Goal: Task Accomplishment & Management: Manage account settings

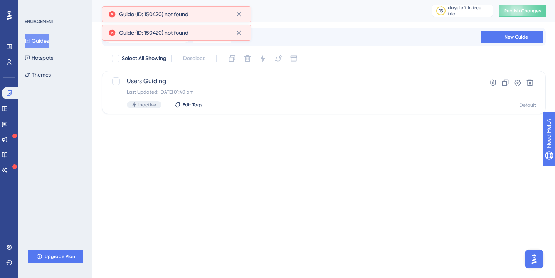
click at [277, 0] on html "Performance Users Engagement Widgets Feedback Product Updates Knowledge Base AI…" at bounding box center [277, 0] width 555 height 0
click at [244, 120] on div "Performance Users Engagement Widgets Feedback Product Updates Knowledge Base AI…" at bounding box center [323, 63] width 462 height 126
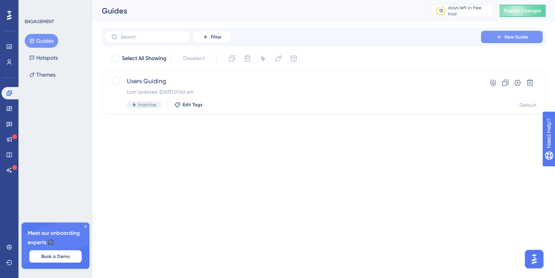
click at [491, 34] on button "New Guide" at bounding box center [512, 37] width 62 height 12
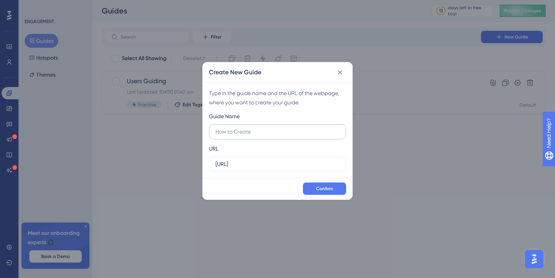
click at [260, 136] on input "text" at bounding box center [277, 132] width 124 height 8
type input "G"
type input "Admin Guide"
click at [305, 169] on label "http://localhost:8080" at bounding box center [277, 163] width 137 height 15
click at [305, 168] on input "http://localhost:8080" at bounding box center [277, 164] width 124 height 8
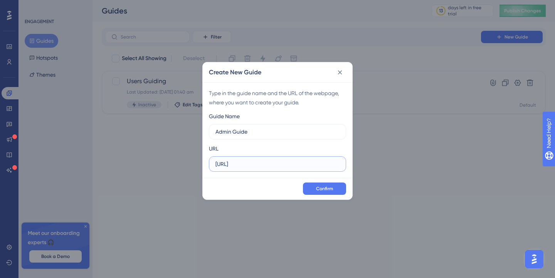
type input "http://localhost:8080/dashboard"
click at [275, 135] on input "Admin Guide" at bounding box center [277, 132] width 124 height 8
click at [324, 186] on span "Confirm" at bounding box center [324, 189] width 17 height 6
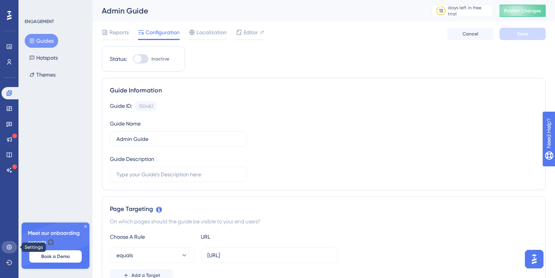
click at [10, 243] on link at bounding box center [9, 247] width 15 height 12
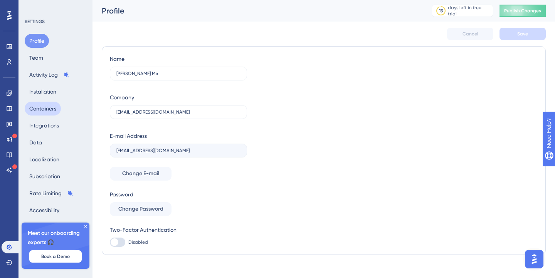
click at [55, 109] on button "Containers" at bounding box center [43, 109] width 36 height 14
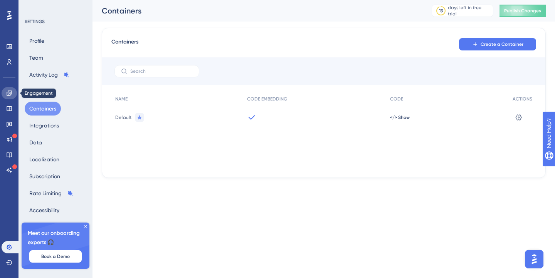
click at [12, 94] on link at bounding box center [9, 93] width 15 height 12
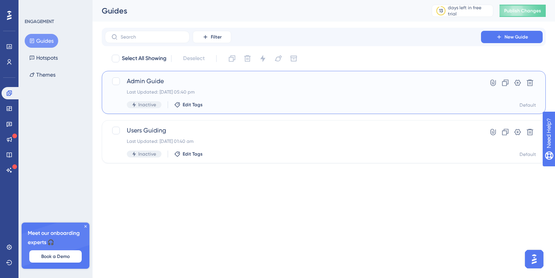
click at [415, 80] on span "Admin Guide" at bounding box center [293, 81] width 332 height 9
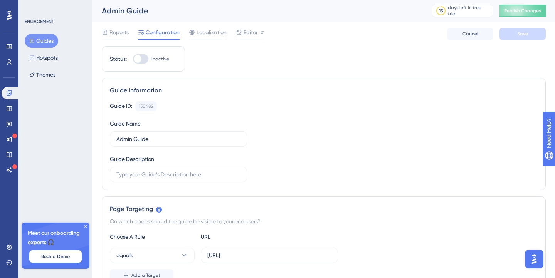
click at [138, 58] on div at bounding box center [138, 59] width 8 height 8
click at [133, 59] on input "Inactive" at bounding box center [133, 59] width 0 height 0
checkbox input "true"
click at [519, 29] on button "Save" at bounding box center [522, 34] width 46 height 12
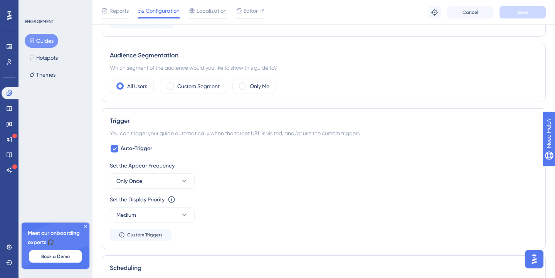
scroll to position [291, 0]
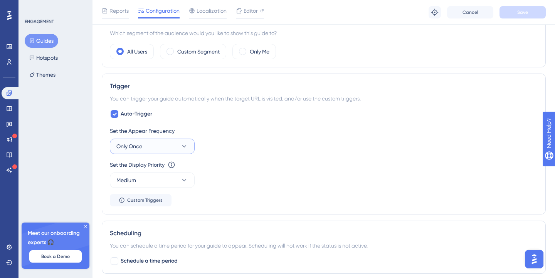
click at [186, 148] on icon at bounding box center [184, 147] width 8 height 8
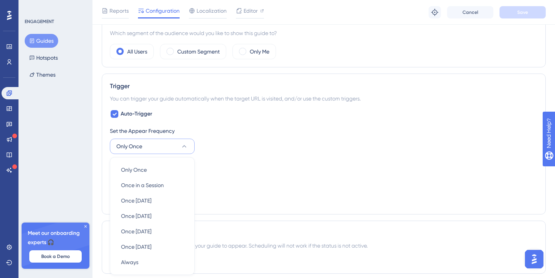
scroll to position [368, 0]
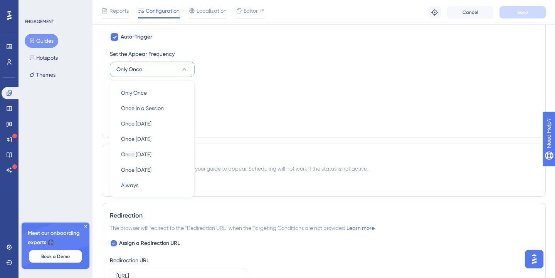
click at [245, 72] on div "Set the Appear Frequency Only Once Only Once Only Once Once in a Session Once i…" at bounding box center [324, 63] width 428 height 28
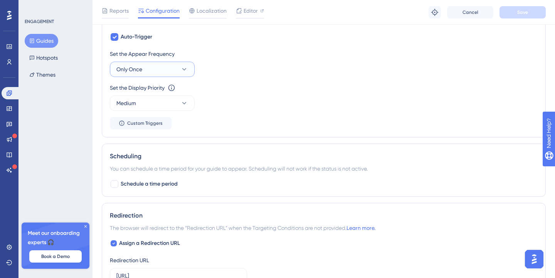
click at [180, 69] on button "Only Once" at bounding box center [152, 69] width 85 height 15
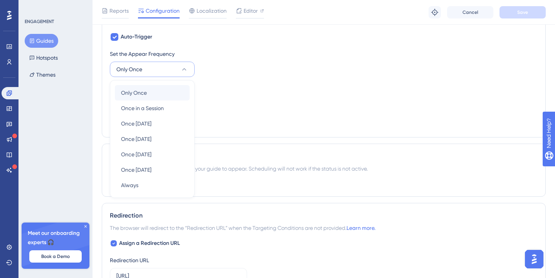
scroll to position [367, 0]
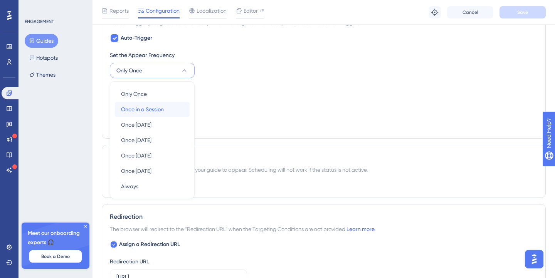
click at [162, 107] on span "Once in a Session" at bounding box center [142, 109] width 43 height 9
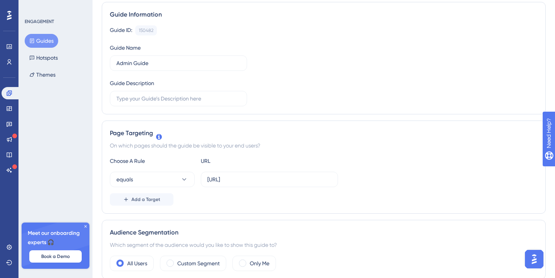
scroll to position [0, 0]
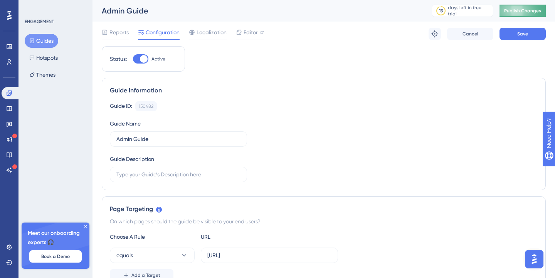
click at [515, 8] on span "Publish Changes" at bounding box center [522, 11] width 37 height 6
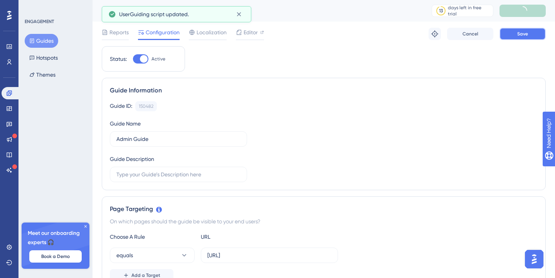
click at [524, 36] on span "Save" at bounding box center [522, 34] width 11 height 6
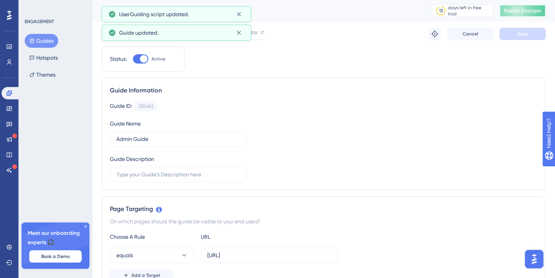
click at [524, 10] on span "Publish Changes" at bounding box center [522, 11] width 37 height 6
click at [239, 12] on icon at bounding box center [239, 14] width 8 height 8
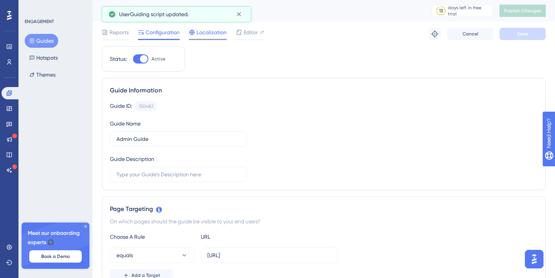
click at [210, 39] on div at bounding box center [208, 39] width 38 height 1
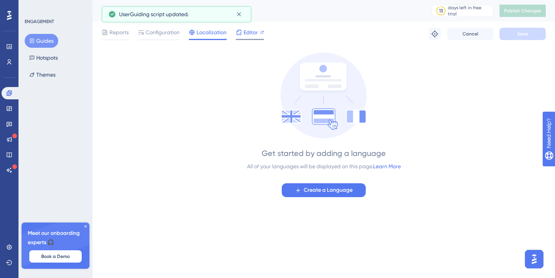
click at [247, 35] on span "Editor" at bounding box center [251, 32] width 14 height 9
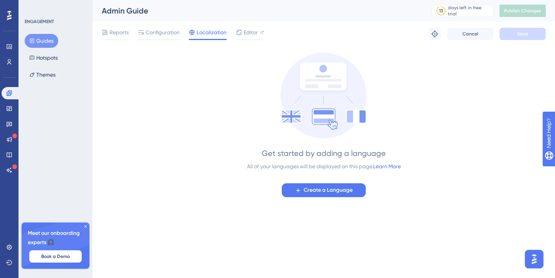
click at [130, 37] on div "Reports Configuration Localization Editor" at bounding box center [183, 34] width 162 height 12
click at [118, 33] on span "Reports" at bounding box center [118, 32] width 19 height 9
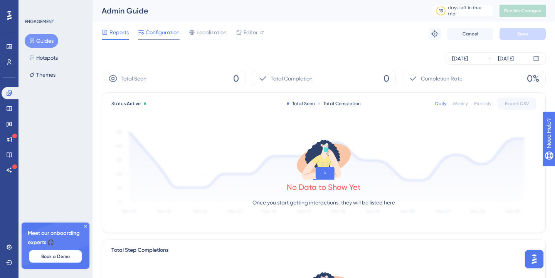
click at [161, 34] on span "Configuration" at bounding box center [163, 32] width 34 height 9
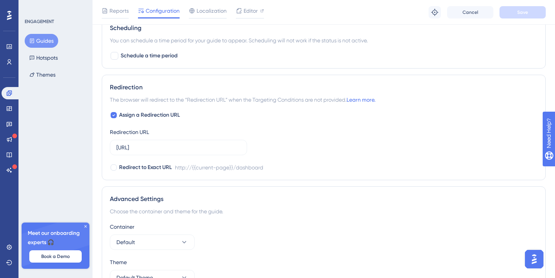
scroll to position [623, 0]
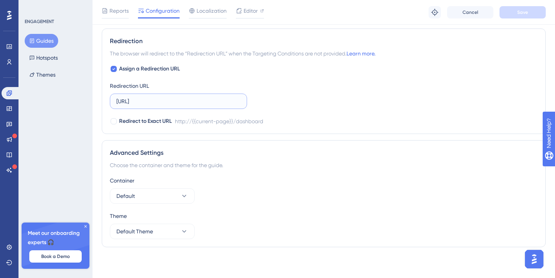
click at [195, 103] on input "http://localhost:8080/dashboard" at bounding box center [178, 101] width 124 height 8
click at [10, 244] on link at bounding box center [9, 247] width 15 height 12
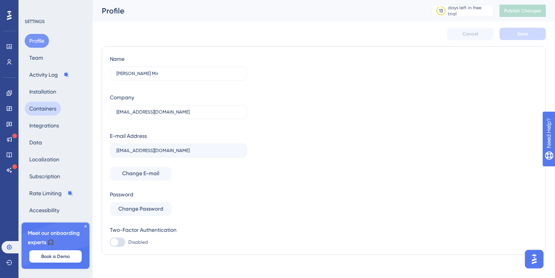
click at [55, 109] on button "Containers" at bounding box center [43, 109] width 36 height 14
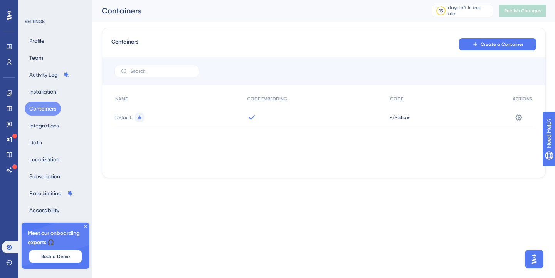
click at [253, 114] on icon at bounding box center [251, 117] width 9 height 9
click at [402, 115] on span "</> Show" at bounding box center [400, 117] width 20 height 6
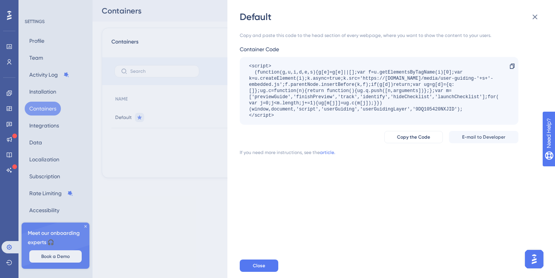
click at [181, 129] on div "Default Copy and paste this code to the head section of every webpage, where yo…" at bounding box center [277, 139] width 555 height 278
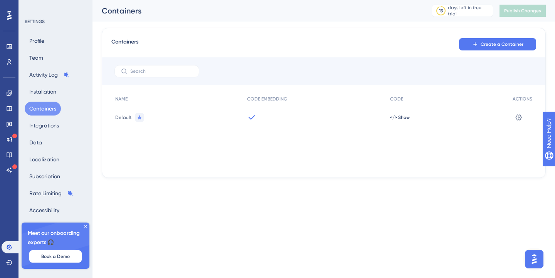
click at [292, 167] on div "NAME CODE EMBEDDING CODE ACTIONS Default </> Show Settings" at bounding box center [323, 129] width 425 height 77
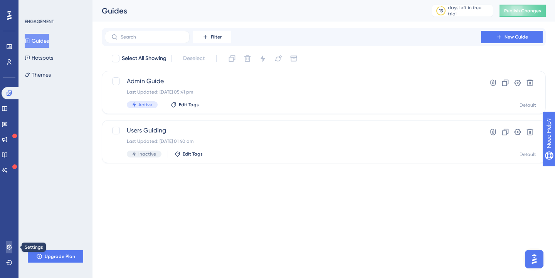
click at [8, 245] on icon at bounding box center [9, 247] width 5 height 5
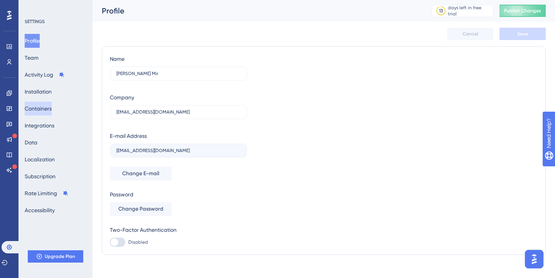
click at [52, 113] on button "Containers" at bounding box center [38, 109] width 27 height 14
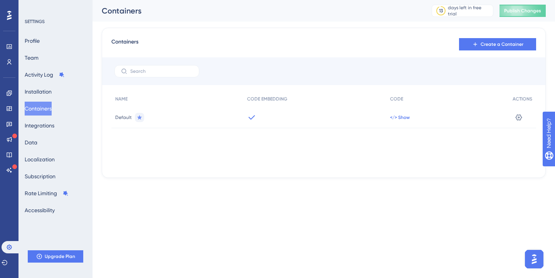
click at [396, 114] on span "</> Show" at bounding box center [400, 117] width 20 height 6
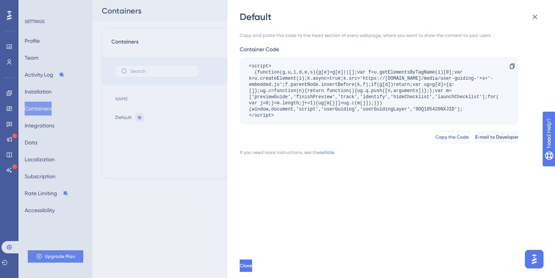
click at [435, 139] on span "Copy the Code" at bounding box center [451, 137] width 33 height 6
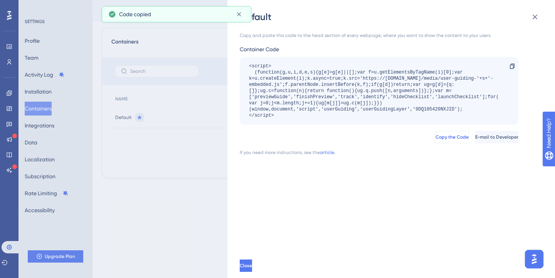
click at [435, 138] on span "Copy the Code" at bounding box center [451, 137] width 33 height 6
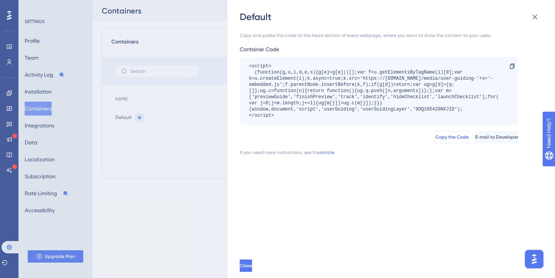
click at [435, 138] on span "Copy the Code" at bounding box center [451, 137] width 33 height 6
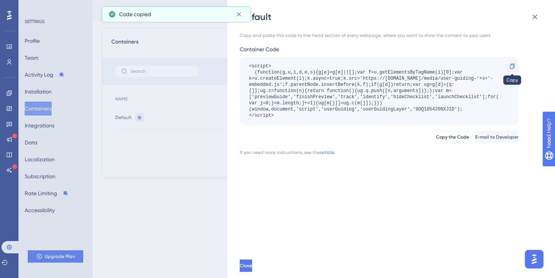
click at [511, 65] on icon at bounding box center [512, 66] width 6 height 6
click at [534, 18] on icon at bounding box center [534, 16] width 9 height 9
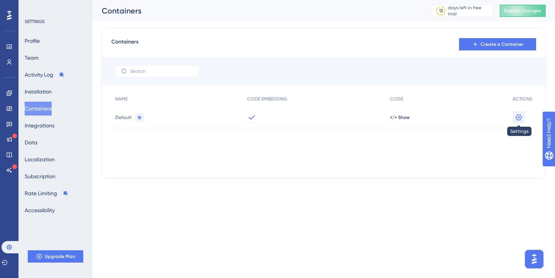
click at [521, 120] on icon at bounding box center [519, 118] width 8 height 8
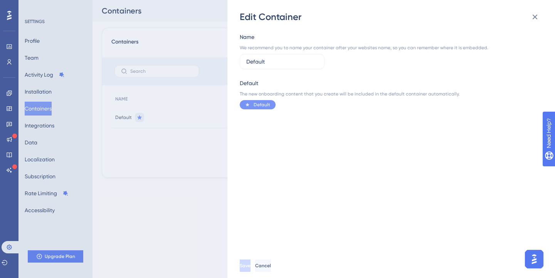
click at [206, 156] on div "Edit Container Name We recommend you to name your container after your websites…" at bounding box center [277, 139] width 555 height 278
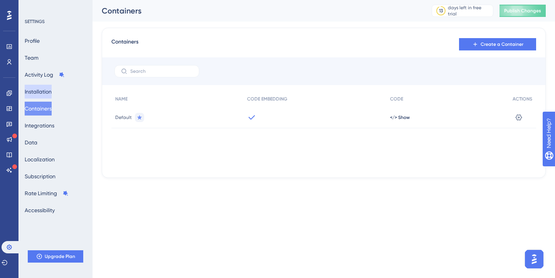
click at [52, 92] on button "Installation" at bounding box center [38, 92] width 27 height 14
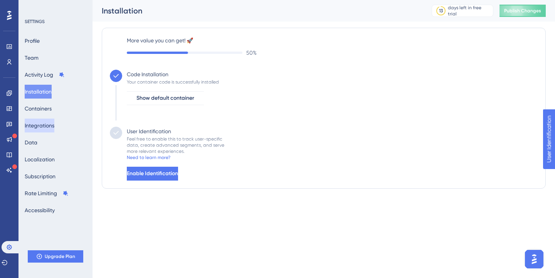
click at [54, 122] on button "Integrations" at bounding box center [40, 126] width 30 height 14
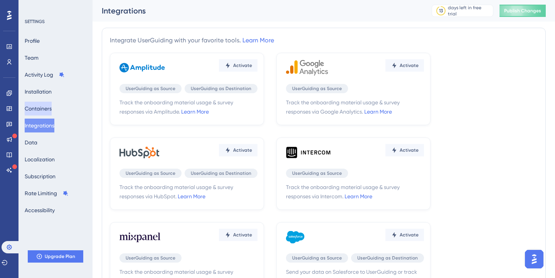
click at [51, 106] on button "Containers" at bounding box center [38, 109] width 27 height 14
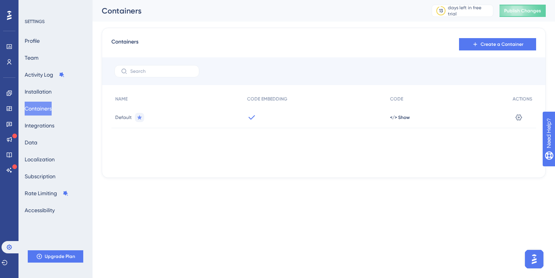
click at [300, 173] on div "Containers Create a Container NAME CODE EMBEDDING CODE ACTIONS Default </> Show…" at bounding box center [324, 103] width 444 height 150
click at [45, 120] on button "Integrations" at bounding box center [40, 126] width 30 height 14
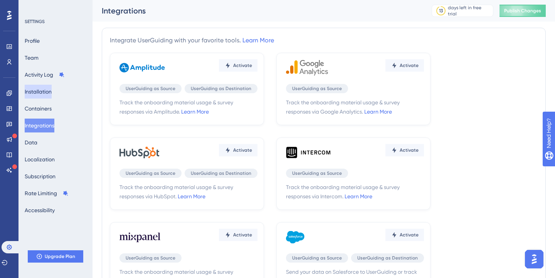
click at [52, 95] on button "Installation" at bounding box center [38, 92] width 27 height 14
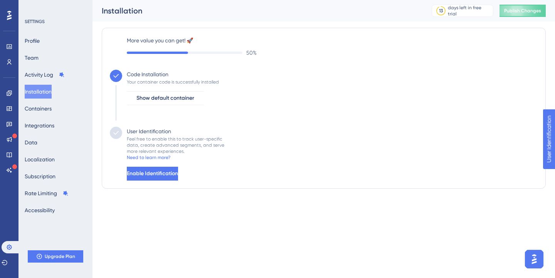
click at [47, 148] on div "Profile Team Activity Log Installation Containers Integrations Data Localizatio…" at bounding box center [56, 125] width 62 height 183
click at [37, 144] on button "Data" at bounding box center [31, 143] width 13 height 14
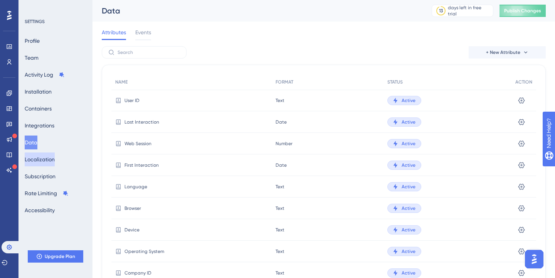
click at [48, 158] on button "Localization" at bounding box center [40, 160] width 30 height 14
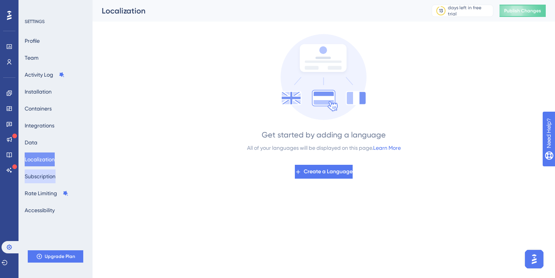
click at [49, 177] on button "Subscription" at bounding box center [40, 177] width 31 height 14
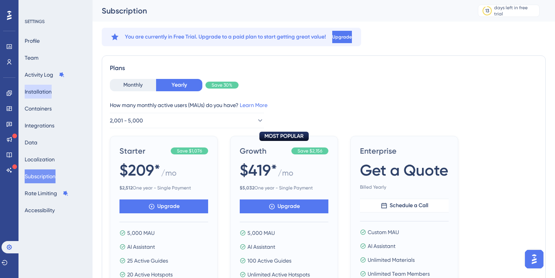
click at [42, 89] on button "Installation" at bounding box center [38, 92] width 27 height 14
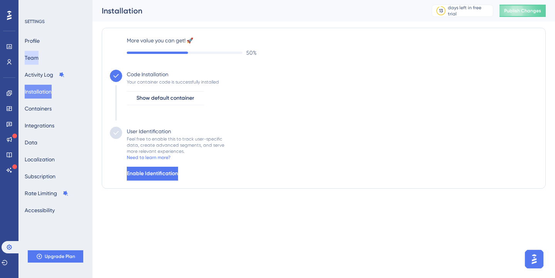
click at [39, 58] on button "Team" at bounding box center [32, 58] width 14 height 14
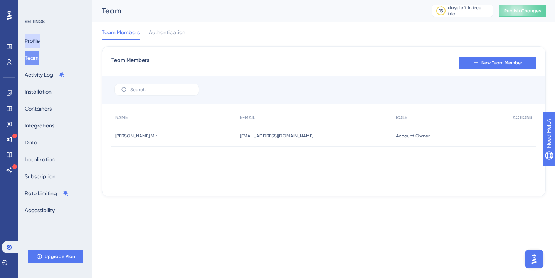
click at [40, 39] on button "Profile" at bounding box center [32, 41] width 15 height 14
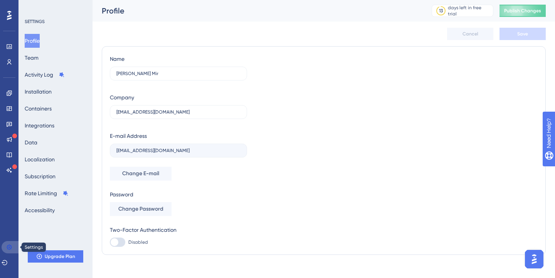
click at [11, 247] on icon at bounding box center [9, 247] width 5 height 5
click at [9, 97] on link at bounding box center [9, 93] width 6 height 12
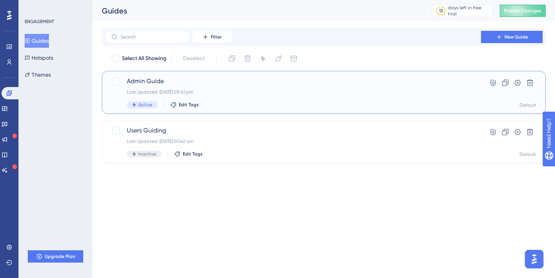
click at [237, 86] on span "Admin Guide" at bounding box center [293, 81] width 332 height 9
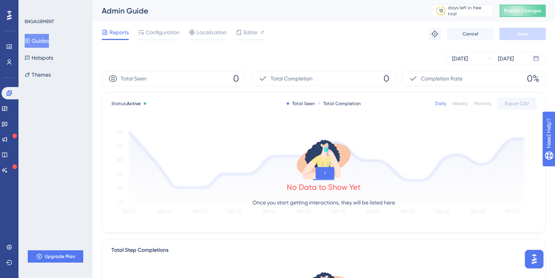
click at [373, 30] on div "Reports Configuration Localization Editor Troubleshoot Cancel Save" at bounding box center [324, 34] width 444 height 25
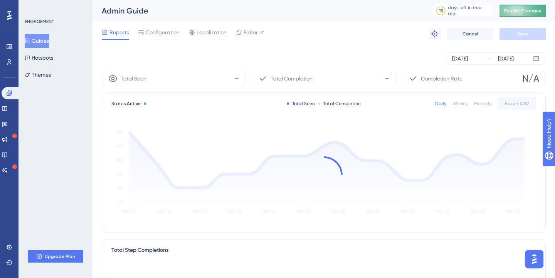
click at [518, 15] on button "Publish Changes" at bounding box center [522, 11] width 46 height 12
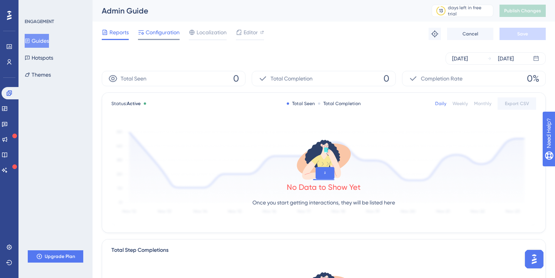
click at [151, 34] on span "Configuration" at bounding box center [163, 32] width 34 height 9
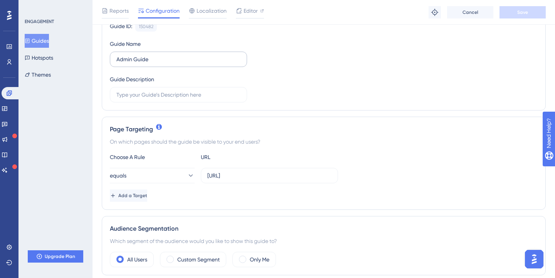
scroll to position [139, 0]
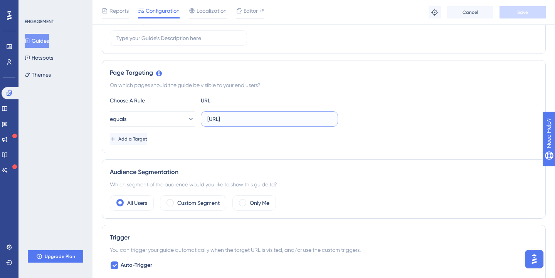
drag, startPoint x: 304, startPoint y: 120, endPoint x: 208, endPoint y: 117, distance: 96.4
click at [208, 117] on input "http://localhost:8080/dashboard" at bounding box center [269, 119] width 124 height 8
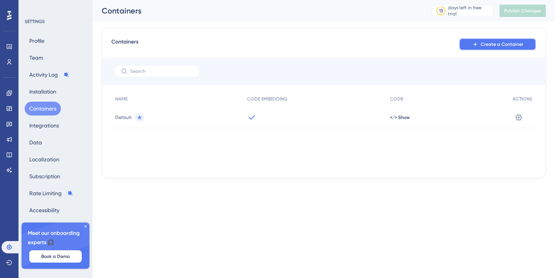
click at [492, 39] on button "Create a Container" at bounding box center [497, 44] width 77 height 12
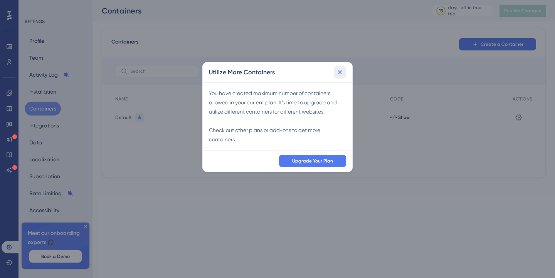
click at [339, 67] on button at bounding box center [340, 72] width 12 height 12
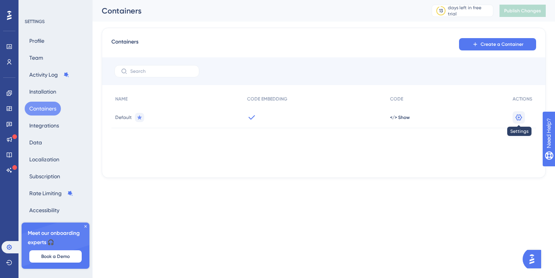
click at [520, 114] on icon at bounding box center [519, 118] width 8 height 8
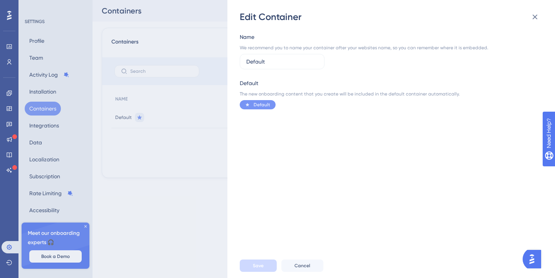
click at [258, 104] on span "Default" at bounding box center [262, 105] width 17 height 6
click at [264, 58] on input "Default" at bounding box center [282, 61] width 72 height 8
type input "Test"
click at [261, 265] on span "Save" at bounding box center [258, 266] width 11 height 6
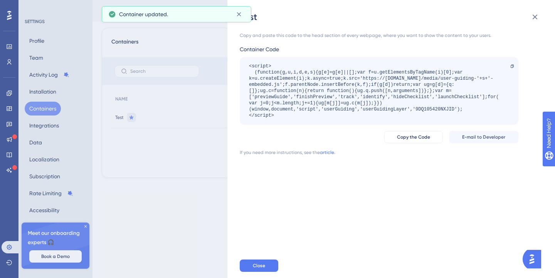
click at [202, 168] on div "Test Copy and paste this code to the head section of every webpage, where you w…" at bounding box center [277, 139] width 555 height 278
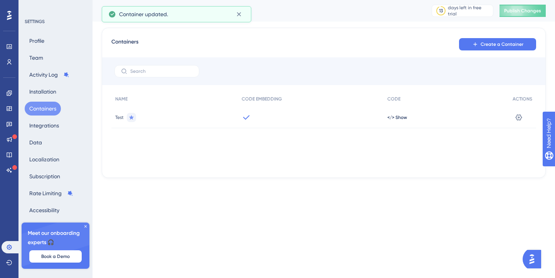
click at [138, 120] on div "Test" at bounding box center [174, 118] width 126 height 22
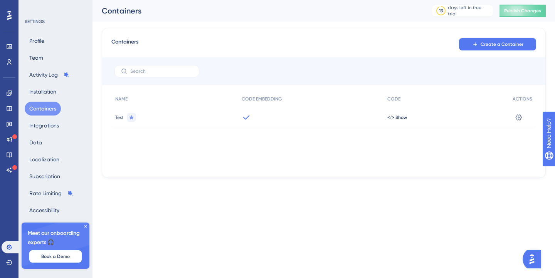
click at [134, 119] on div at bounding box center [131, 117] width 9 height 9
click at [11, 97] on link at bounding box center [9, 93] width 15 height 12
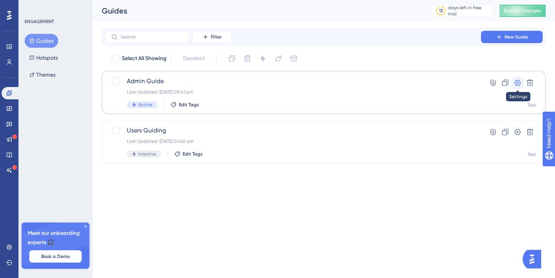
click at [517, 82] on icon at bounding box center [517, 83] width 7 height 6
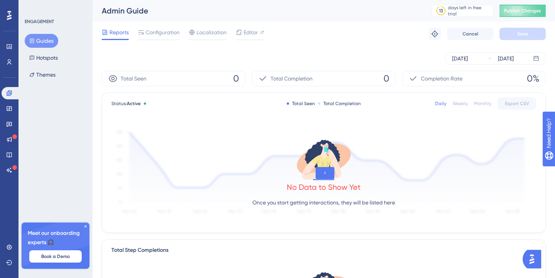
click at [461, 78] on span "Completion Rate" at bounding box center [442, 78] width 42 height 9
click at [348, 65] on div "Aug 22 2025 Aug 22 2025" at bounding box center [324, 58] width 444 height 25
click at [348, 72] on div "Total Completion 0" at bounding box center [324, 78] width 144 height 15
click at [350, 76] on div "Total Completion 0" at bounding box center [324, 78] width 144 height 15
click at [173, 32] on span "Configuration" at bounding box center [163, 32] width 34 height 9
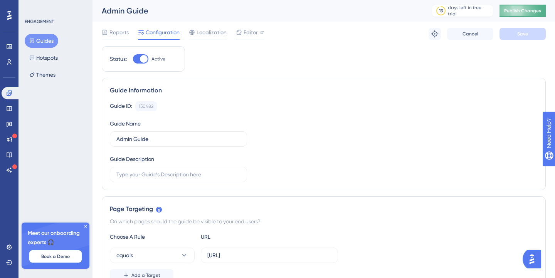
click at [524, 7] on button "Publish Changes" at bounding box center [522, 11] width 46 height 12
click at [137, 59] on div at bounding box center [140, 58] width 15 height 9
click at [133, 59] on input "Active" at bounding box center [133, 59] width 0 height 0
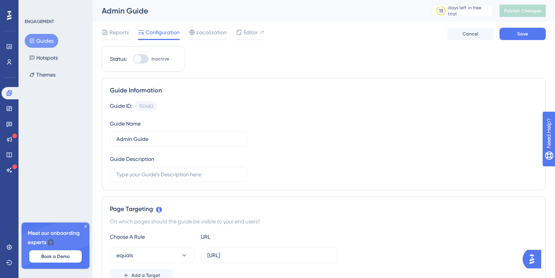
click at [137, 59] on div at bounding box center [138, 59] width 8 height 8
click at [133, 59] on input "Inactive" at bounding box center [133, 59] width 0 height 0
checkbox input "true"
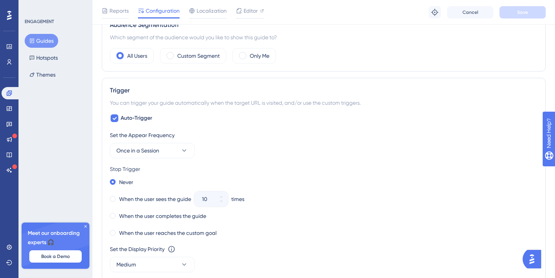
scroll to position [297, 0]
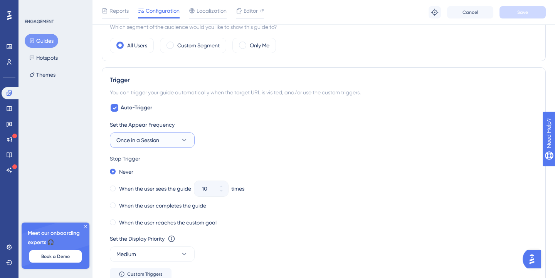
click at [163, 144] on button "Once in a Session" at bounding box center [152, 140] width 85 height 15
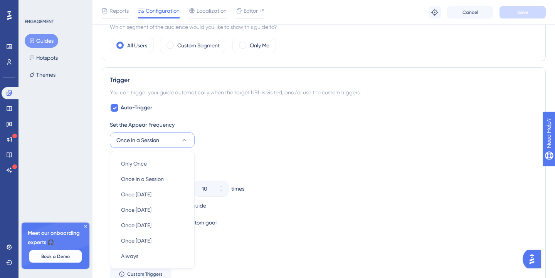
scroll to position [367, 0]
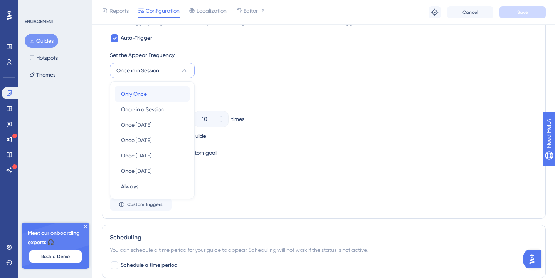
click at [157, 93] on div "Only Once Only Once" at bounding box center [152, 93] width 62 height 15
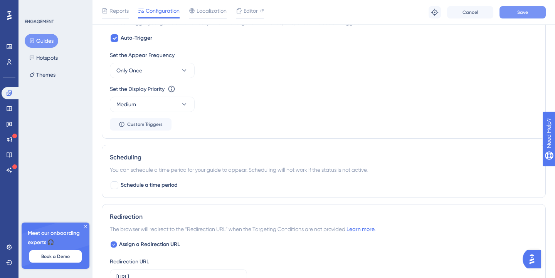
click at [521, 13] on span "Save" at bounding box center [522, 12] width 11 height 6
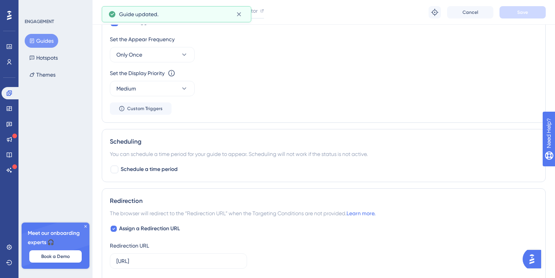
scroll to position [382, 0]
click at [7, 243] on link at bounding box center [9, 247] width 15 height 12
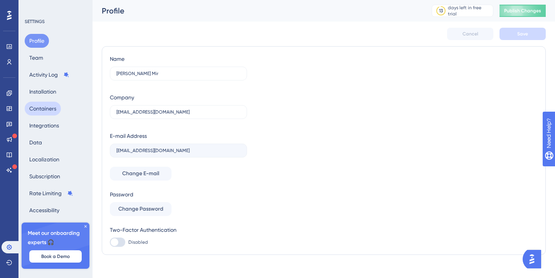
click at [50, 111] on button "Containers" at bounding box center [43, 109] width 36 height 14
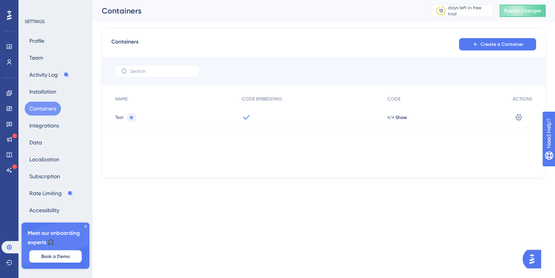
click at [238, 119] on div at bounding box center [311, 118] width 146 height 22
click at [257, 95] on div "CODE EMBEDDING" at bounding box center [311, 99] width 146 height 16
click at [399, 120] on span "</> Show" at bounding box center [397, 117] width 20 height 6
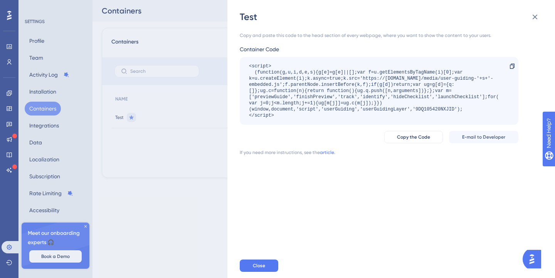
click at [426, 97] on div "<script> (function(g,u,i,d,e,s){g[e]=g[e]||[];var f=u.getElementsByTagName(i)[0…" at bounding box center [375, 90] width 252 height 55
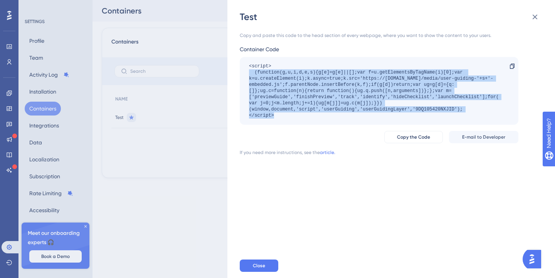
click at [426, 97] on div "<script> (function(g,u,i,d,e,s){g[e]=g[e]||[];var f=u.getElementsByTagName(i)[0…" at bounding box center [375, 90] width 252 height 55
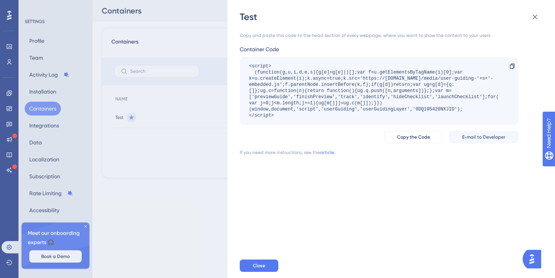
click at [347, 158] on div "Copy and paste this code to the head section of every webpage, where you want t…" at bounding box center [395, 138] width 311 height 230
click at [217, 34] on div "Test Copy and paste this code to the head section of every webpage, where you w…" at bounding box center [277, 139] width 555 height 278
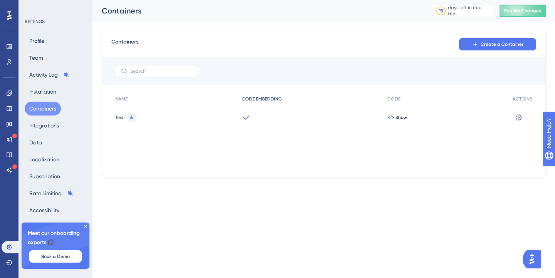
click at [250, 98] on span "CODE EMBEDDING" at bounding box center [262, 99] width 40 height 6
click at [259, 155] on div "NAME CODE EMBEDDING CODE ACTIONS Test </> Show Settings" at bounding box center [323, 129] width 425 height 77
click at [7, 47] on icon at bounding box center [9, 47] width 6 height 6
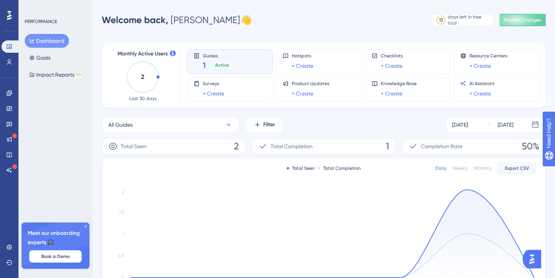
click at [245, 60] on div "Guides 1 Active" at bounding box center [229, 62] width 73 height 18
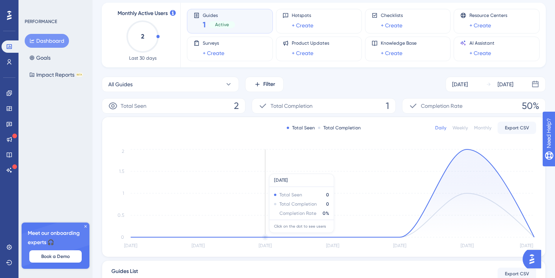
scroll to position [27, 0]
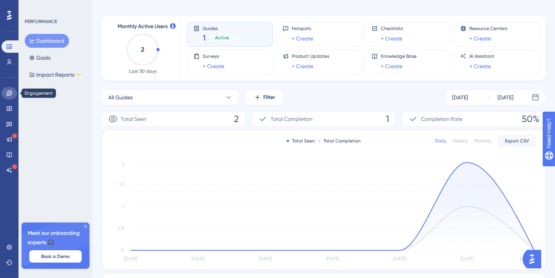
click at [12, 94] on link at bounding box center [9, 93] width 15 height 12
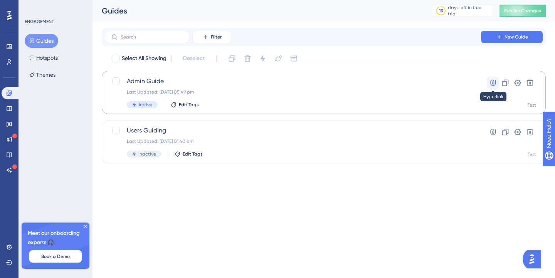
click at [495, 81] on icon at bounding box center [492, 83] width 5 height 7
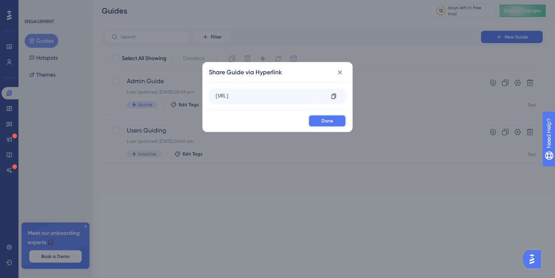
click at [319, 121] on button "Done" at bounding box center [327, 121] width 38 height 12
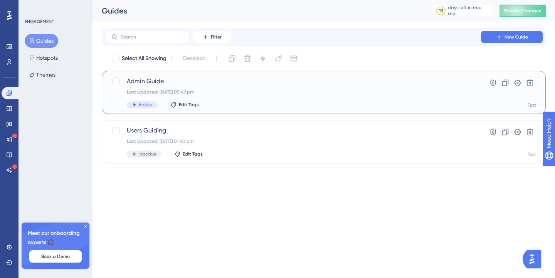
click at [376, 89] on div "Last Updated: 22 Aug 2025 05:49 pm" at bounding box center [293, 92] width 332 height 6
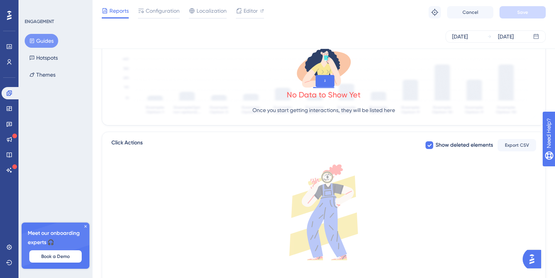
scroll to position [260, 0]
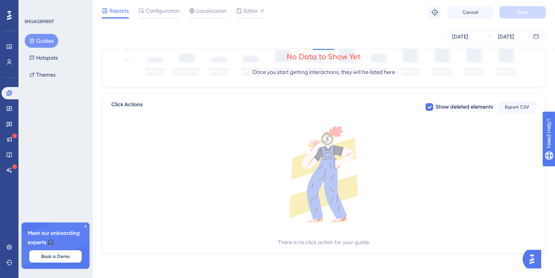
click at [329, 9] on div "Reports Configuration Localization Editor Troubleshoot Cancel Save" at bounding box center [323, 12] width 462 height 25
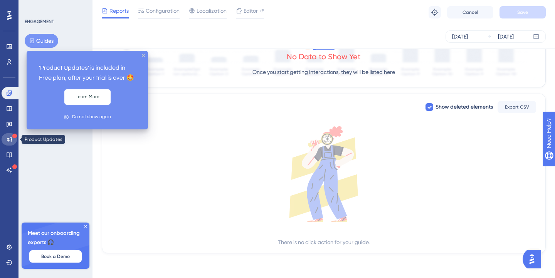
click at [10, 144] on link at bounding box center [9, 139] width 15 height 12
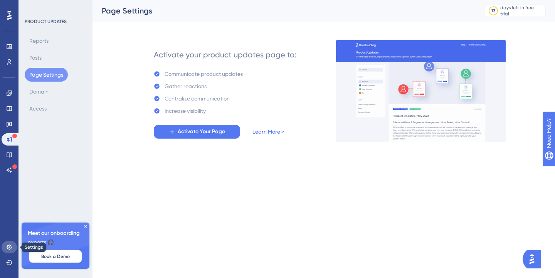
click at [10, 246] on icon at bounding box center [9, 247] width 5 height 5
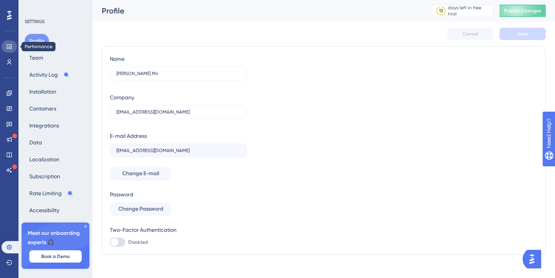
click at [8, 44] on icon at bounding box center [9, 47] width 6 height 6
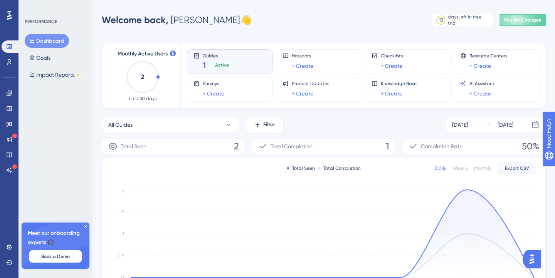
click at [142, 81] on icon "2" at bounding box center [143, 77] width 34 height 34
click at [156, 79] on icon "2" at bounding box center [143, 77] width 34 height 34
click at [155, 72] on icon "2" at bounding box center [143, 77] width 34 height 34
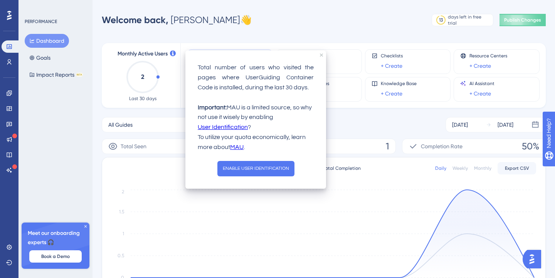
click at [172, 52] on icon at bounding box center [173, 53] width 6 height 6
click at [249, 205] on icon "Aug 16 Aug 17 Aug 18 Aug 19 Aug 20 Aug 21 Aug 22 0 0.5 1 1.5 2" at bounding box center [323, 239] width 425 height 103
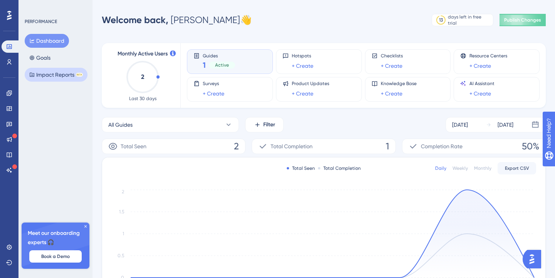
click at [44, 68] on button "Impact Reports BETA" at bounding box center [56, 75] width 63 height 14
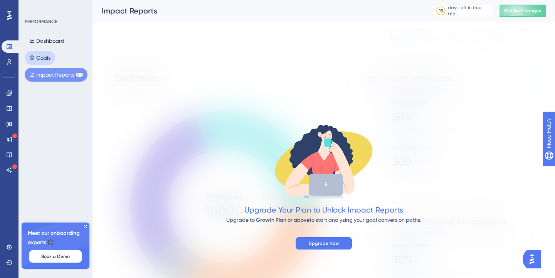
click at [53, 54] on button "Goals" at bounding box center [40, 58] width 30 height 14
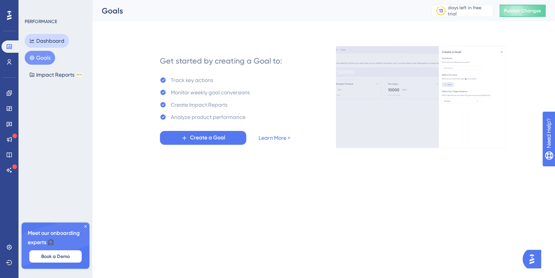
click at [55, 42] on button "Dashboard" at bounding box center [47, 41] width 44 height 14
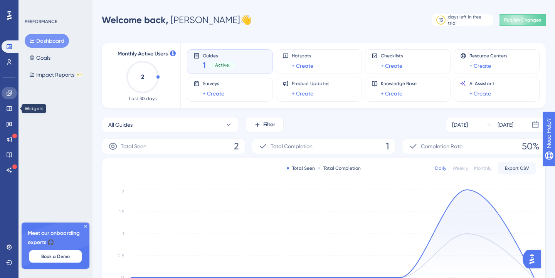
click at [11, 90] on icon at bounding box center [9, 93] width 6 height 6
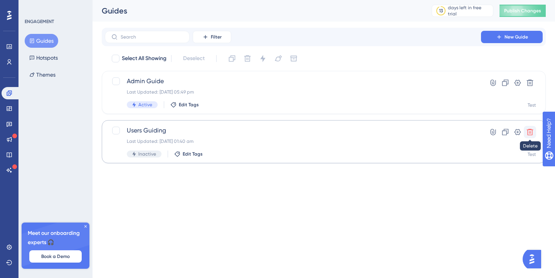
click at [530, 129] on icon at bounding box center [530, 132] width 7 height 7
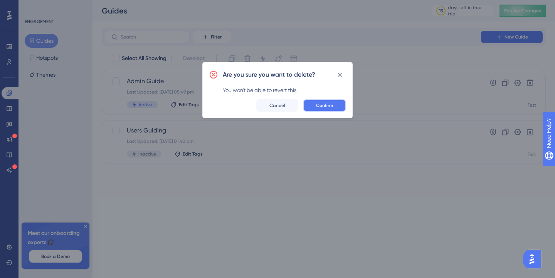
click at [331, 108] on span "Confirm" at bounding box center [324, 105] width 17 height 6
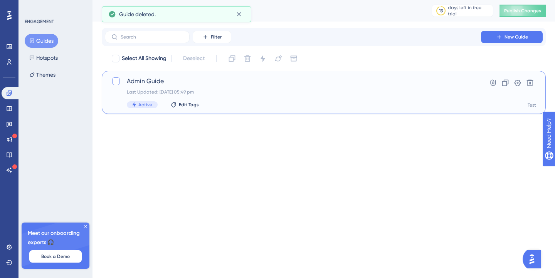
click at [118, 77] on div at bounding box center [116, 81] width 8 height 8
checkbox input "true"
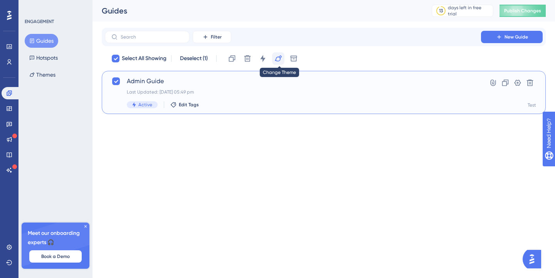
click at [280, 61] on icon at bounding box center [278, 59] width 8 height 8
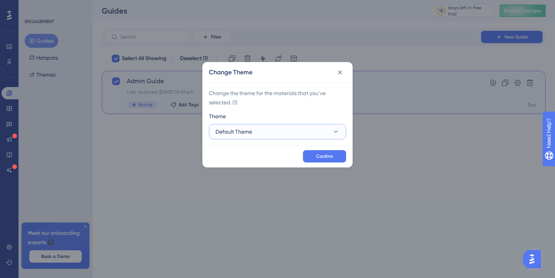
click at [277, 132] on button "Default Theme" at bounding box center [277, 131] width 137 height 15
click at [295, 95] on span "Change the theme for the materials that you’ve selected. ( 1 )" at bounding box center [277, 98] width 137 height 18
click at [376, 89] on div "Change Theme Change the theme for the materials that you’ve selected. ( 1 ) The…" at bounding box center [277, 139] width 555 height 278
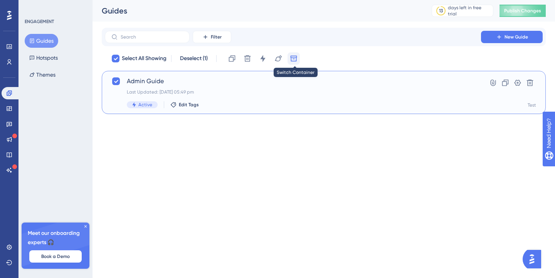
click at [294, 61] on icon at bounding box center [294, 59] width 8 height 8
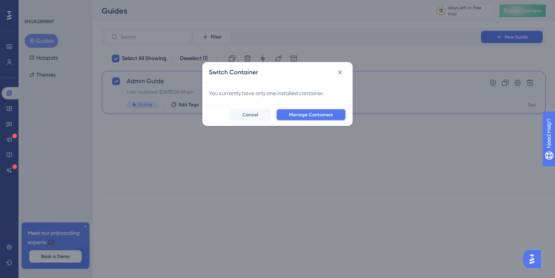
click at [294, 118] on span "Manage Containers" at bounding box center [311, 115] width 44 height 6
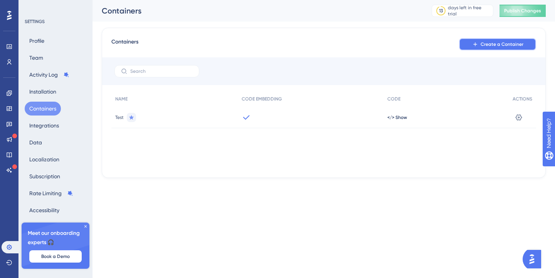
click at [480, 40] on button "Create a Container" at bounding box center [497, 44] width 77 height 12
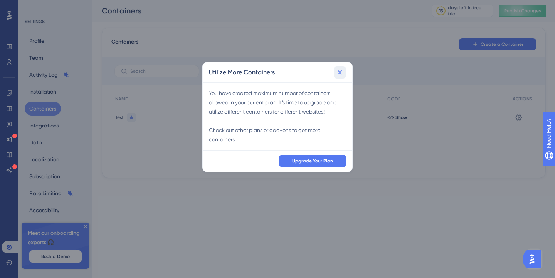
click at [341, 71] on icon at bounding box center [340, 73] width 8 height 8
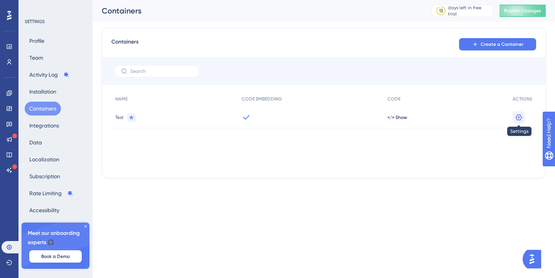
click at [519, 120] on icon at bounding box center [519, 118] width 8 height 8
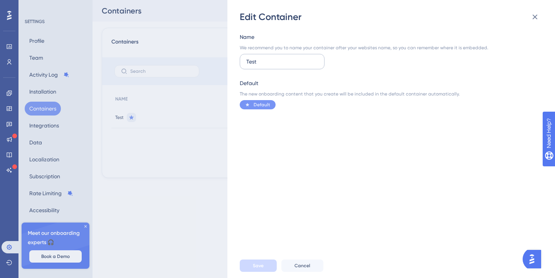
click at [266, 57] on label "Test" at bounding box center [282, 61] width 85 height 15
click at [266, 57] on input "Test" at bounding box center [282, 61] width 72 height 8
click at [256, 104] on span "Default" at bounding box center [262, 105] width 17 height 6
click at [245, 103] on icon at bounding box center [247, 105] width 6 height 4
click at [275, 103] on div "Default The new onboarding content that you create will be included in the defa…" at bounding box center [389, 94] width 298 height 31
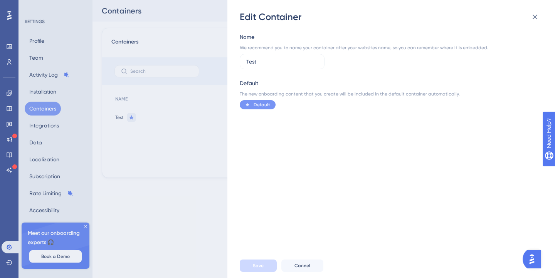
click at [279, 109] on div "Default The new onboarding content that you create will be included in the defa…" at bounding box center [389, 94] width 298 height 31
click at [301, 103] on div "Default The new onboarding content that you create will be included in the defa…" at bounding box center [389, 94] width 298 height 31
click at [185, 121] on div "Edit Container Name We recommend you to name your container after your websites…" at bounding box center [277, 139] width 555 height 278
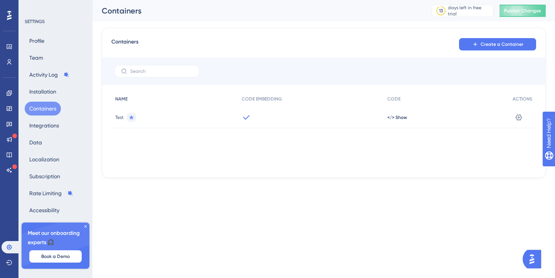
click at [228, 99] on div "NAME" at bounding box center [174, 99] width 126 height 16
click at [263, 96] on div "CODE EMBEDDING" at bounding box center [311, 99] width 146 height 16
click at [508, 43] on span "Create a Container" at bounding box center [501, 44] width 43 height 6
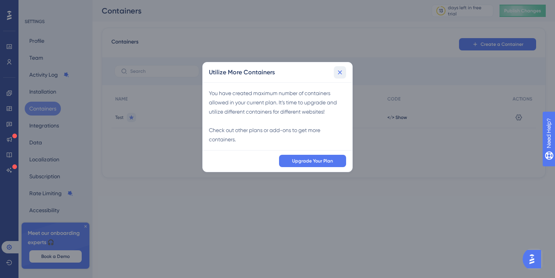
click at [336, 72] on icon at bounding box center [340, 73] width 8 height 8
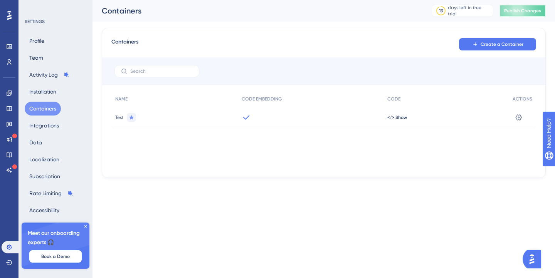
click at [513, 14] on button "Publish Changes" at bounding box center [522, 11] width 46 height 12
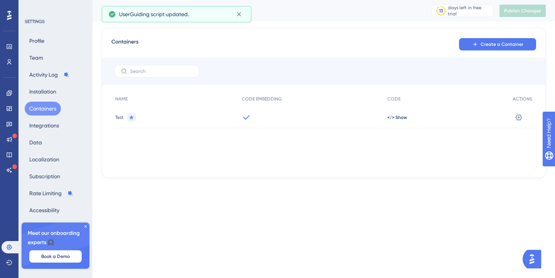
click at [255, 109] on div at bounding box center [311, 118] width 146 height 22
click at [255, 100] on span "CODE EMBEDDING" at bounding box center [262, 99] width 40 height 6
click at [233, 138] on div "NAME CODE EMBEDDING CODE ACTIONS Test </> Show Settings" at bounding box center [323, 129] width 425 height 77
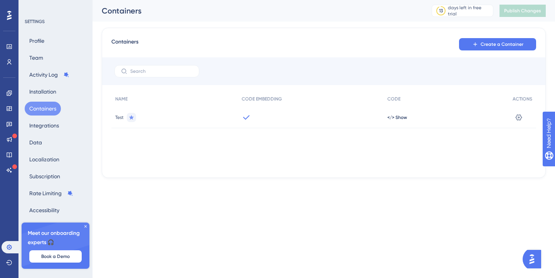
click at [84, 225] on icon at bounding box center [85, 226] width 5 height 5
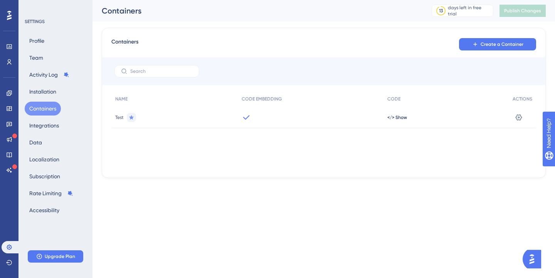
click at [184, 186] on div "Performance Users Engagement Widgets Feedback Product Updates Knowledge Base AI…" at bounding box center [323, 95] width 462 height 190
click at [268, 67] on div at bounding box center [323, 71] width 443 height 28
click at [260, 95] on div "CODE EMBEDDING" at bounding box center [311, 99] width 146 height 16
click at [59, 43] on div "Profile Team Activity Log Installation Containers Integrations Data Localizatio…" at bounding box center [56, 125] width 62 height 183
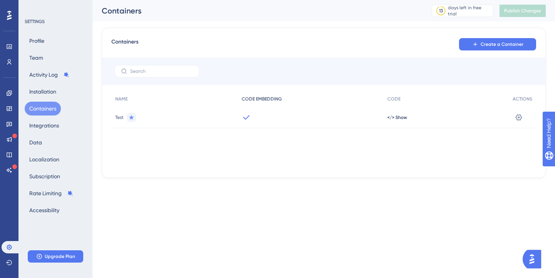
click at [275, 101] on span "CODE EMBEDDING" at bounding box center [262, 99] width 40 height 6
click at [249, 175] on div "Containers Create a Container NAME CODE EMBEDDING CODE ACTIONS Test </> Show Se…" at bounding box center [324, 103] width 444 height 150
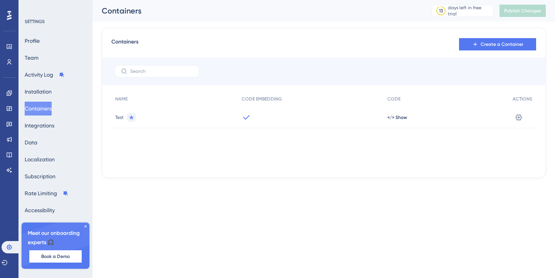
click at [86, 224] on icon at bounding box center [85, 226] width 5 height 5
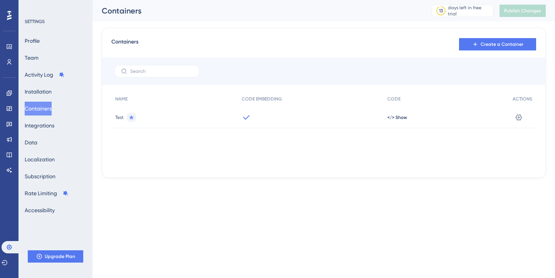
click at [56, 99] on div "Profile Team Activity Log Installation Containers Integrations Data Localizatio…" at bounding box center [56, 125] width 62 height 183
click at [51, 91] on button "Installation" at bounding box center [38, 92] width 27 height 14
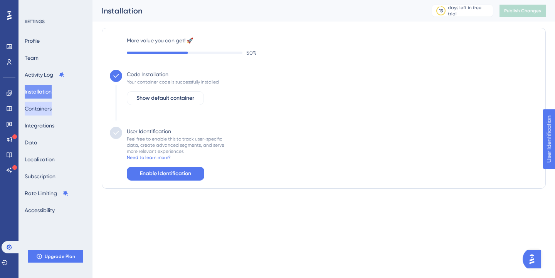
click at [45, 104] on button "Containers" at bounding box center [38, 109] width 27 height 14
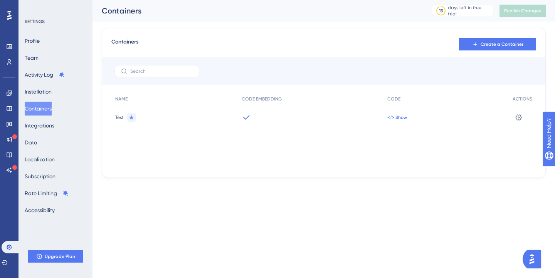
click at [391, 119] on span "</> Show" at bounding box center [397, 117] width 20 height 6
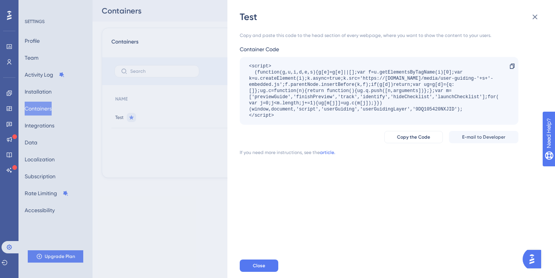
click at [331, 151] on link "article." at bounding box center [327, 152] width 15 height 6
click at [127, 102] on div "Test Copy and paste this code to the head section of every webpage, where you w…" at bounding box center [277, 139] width 555 height 278
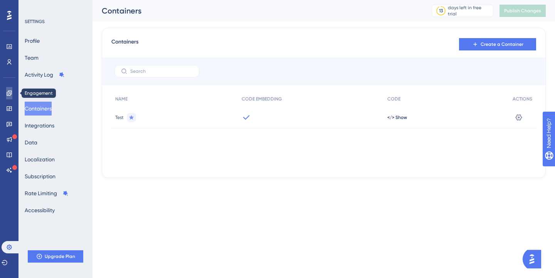
click at [11, 91] on icon at bounding box center [9, 93] width 6 height 6
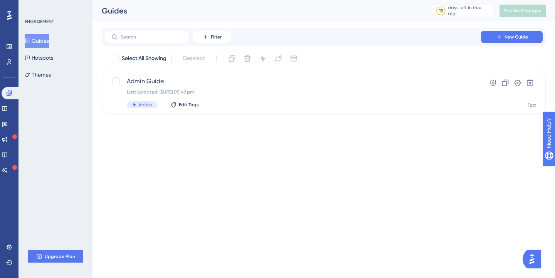
click at [224, 0] on html "Performance Users Engagement Widgets Feedback Product Updates Knowledge Base AI…" at bounding box center [277, 0] width 555 height 0
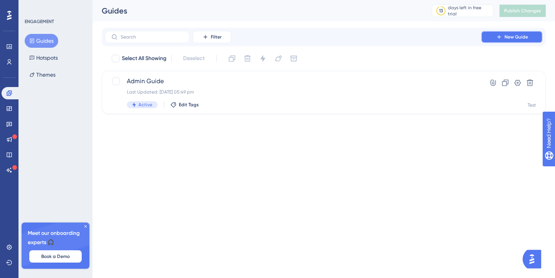
click at [529, 34] on button "New Guide" at bounding box center [512, 37] width 62 height 12
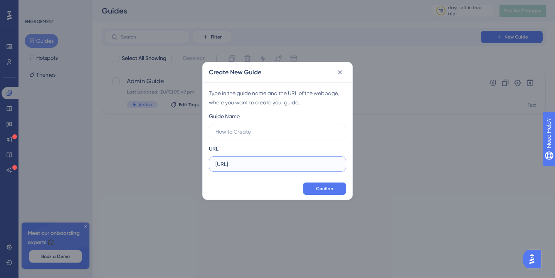
click at [284, 163] on input "[URL]" at bounding box center [277, 164] width 124 height 8
click at [248, 129] on input "text" at bounding box center [277, 132] width 124 height 8
type input "login Test"
click at [324, 181] on div "Confirm" at bounding box center [277, 189] width 149 height 22
click at [324, 184] on button "Confirm" at bounding box center [324, 189] width 43 height 12
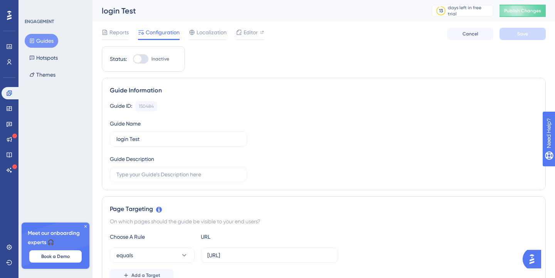
click at [145, 63] on div at bounding box center [140, 58] width 15 height 9
click at [133, 59] on input "Inactive" at bounding box center [133, 59] width 0 height 0
checkbox input "true"
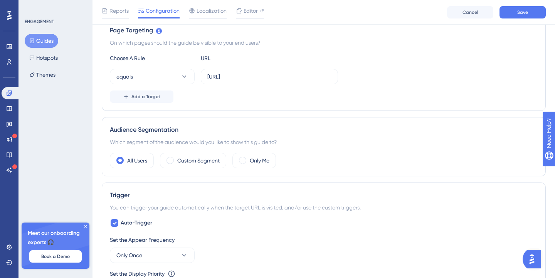
scroll to position [185, 0]
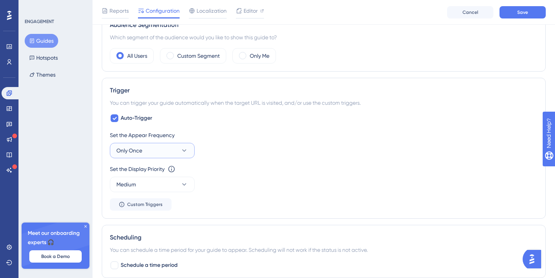
click at [181, 153] on icon at bounding box center [184, 151] width 8 height 8
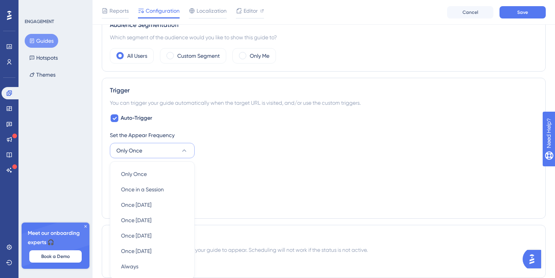
scroll to position [368, 0]
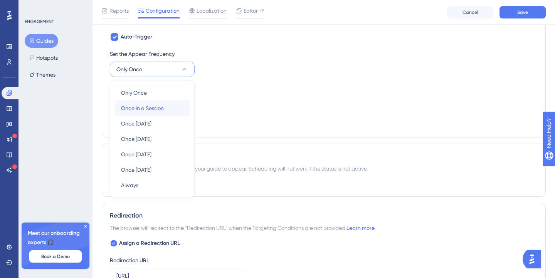
click at [168, 111] on div "Once in a Session Once in a Session" at bounding box center [152, 108] width 62 height 15
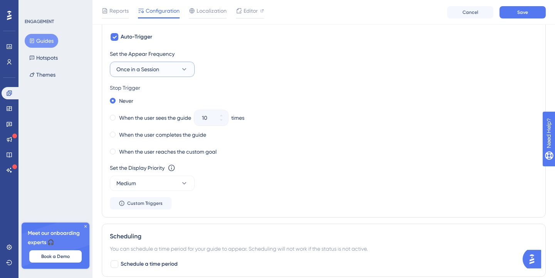
click at [171, 72] on button "Once in a Session" at bounding box center [152, 69] width 85 height 15
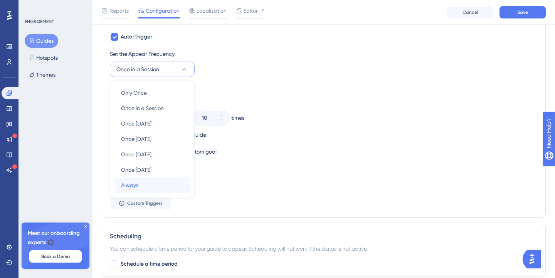
click at [165, 185] on div "Always Always" at bounding box center [152, 185] width 62 height 15
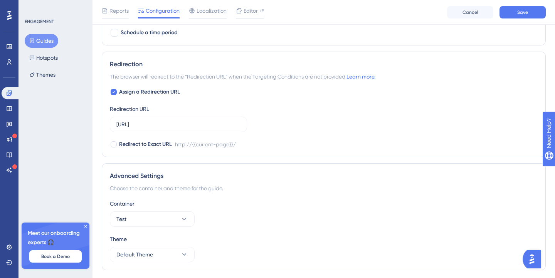
scroll to position [623, 0]
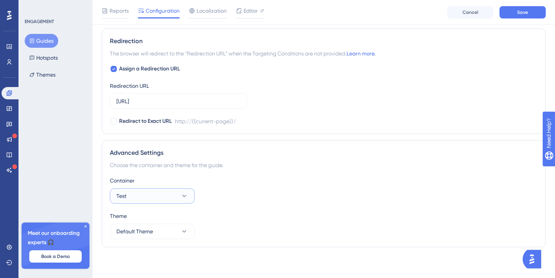
click at [188, 196] on button "Test" at bounding box center [152, 195] width 85 height 15
click at [223, 190] on div "Container Test Test Test" at bounding box center [324, 190] width 428 height 28
click at [528, 11] on button "Save" at bounding box center [522, 12] width 46 height 12
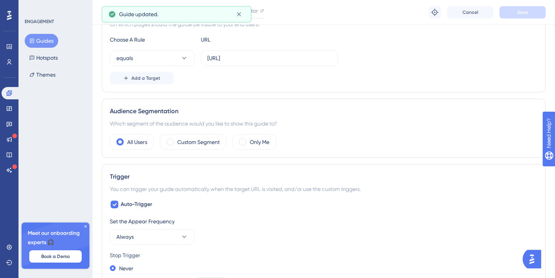
scroll to position [0, 0]
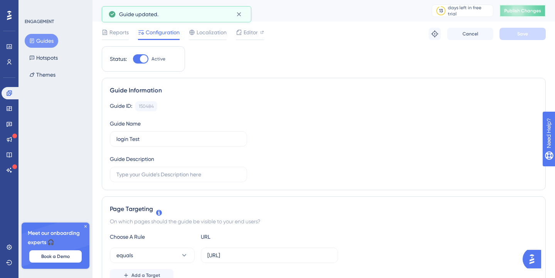
click at [518, 10] on span "Publish Changes" at bounding box center [522, 11] width 37 height 6
click at [320, 14] on div "login Test" at bounding box center [257, 10] width 311 height 11
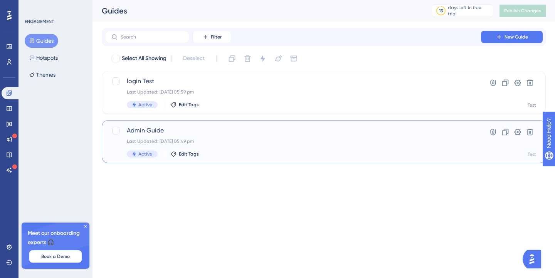
click at [269, 138] on div "Admin Guide Last Updated: [DATE] 05:49 pm Active Edit Tags" at bounding box center [293, 142] width 332 height 32
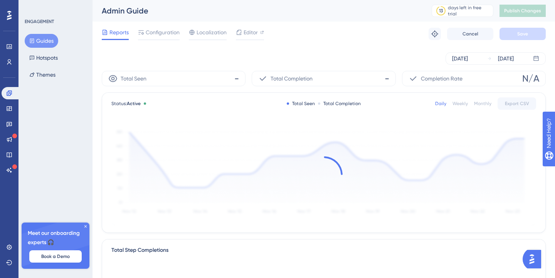
click at [165, 27] on div "Reports Configuration Localization Editor Troubleshoot Cancel Save" at bounding box center [324, 34] width 444 height 25
click at [166, 37] on span "Configuration" at bounding box center [163, 32] width 34 height 9
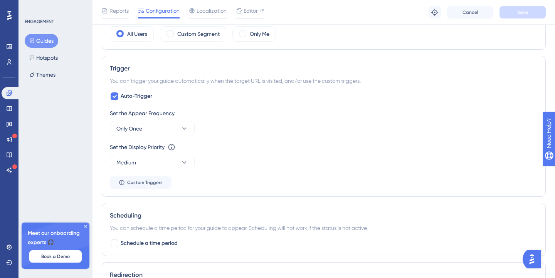
scroll to position [326, 0]
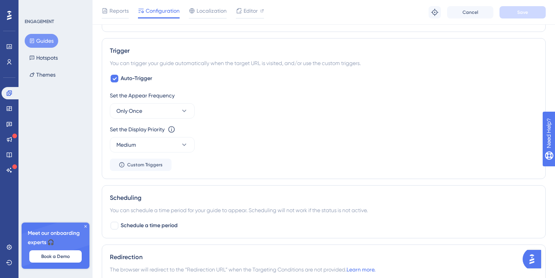
click at [177, 120] on div "Set the Appear Frequency Only Once Set the Display Priority This option will se…" at bounding box center [324, 131] width 428 height 80
click at [176, 115] on button "Only Once" at bounding box center [152, 110] width 85 height 15
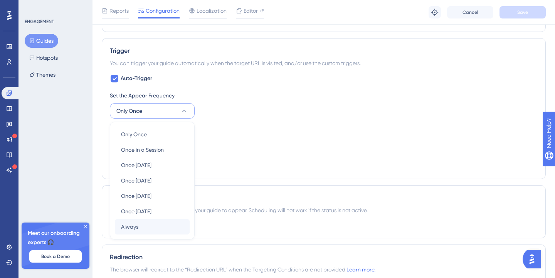
scroll to position [368, 0]
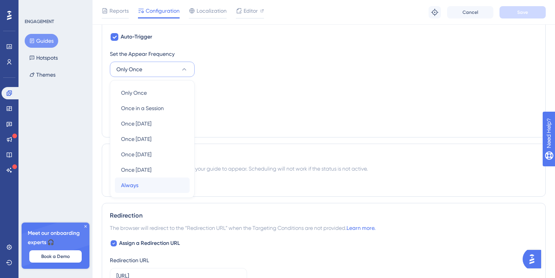
click at [161, 187] on div "Always Always" at bounding box center [152, 185] width 62 height 15
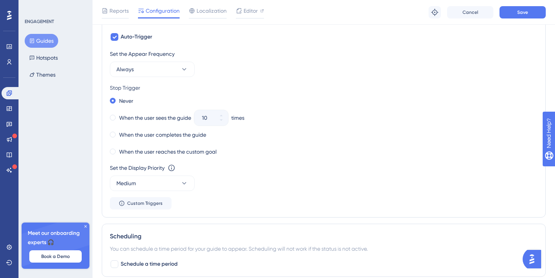
scroll to position [0, 0]
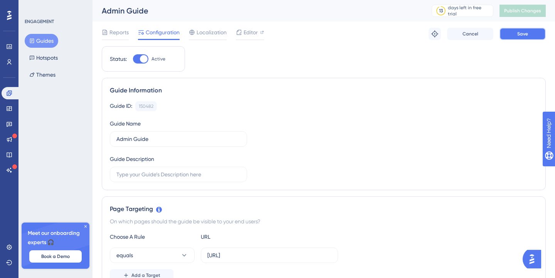
click at [528, 30] on button "Save" at bounding box center [522, 34] width 46 height 12
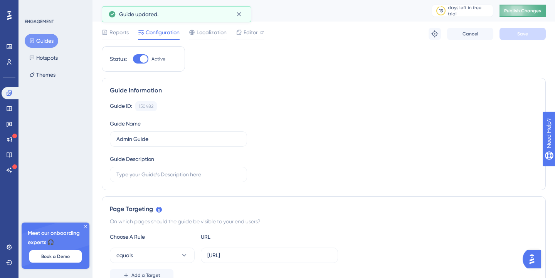
click at [525, 14] on button "Publish Changes" at bounding box center [522, 11] width 46 height 12
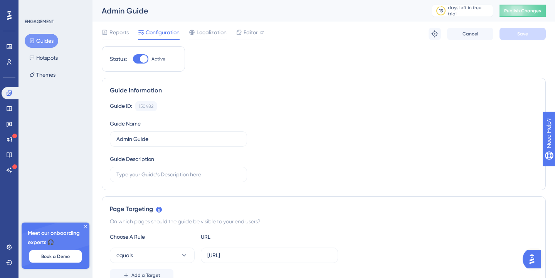
click at [164, 28] on span "Configuration" at bounding box center [163, 32] width 34 height 9
click at [164, 32] on span "Configuration" at bounding box center [163, 32] width 34 height 9
click at [15, 92] on link at bounding box center [11, 93] width 18 height 12
